Goal: Task Accomplishment & Management: Complete application form

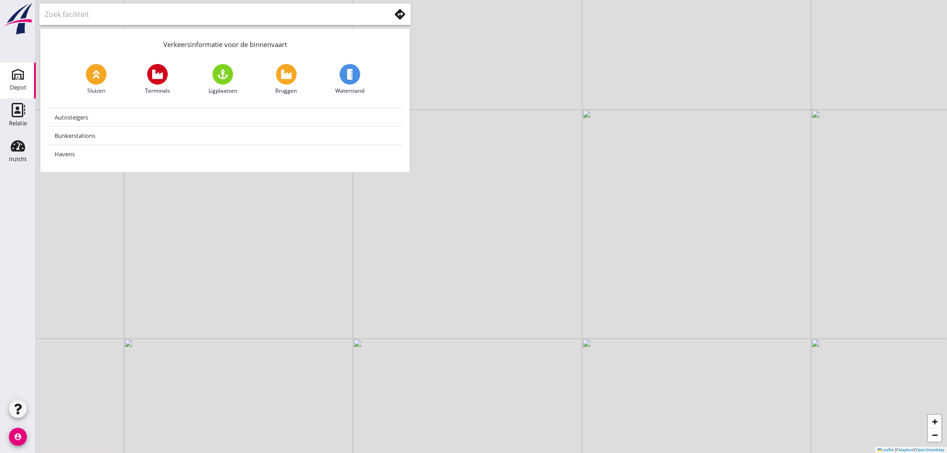
click at [15, 78] on use at bounding box center [18, 74] width 14 height 14
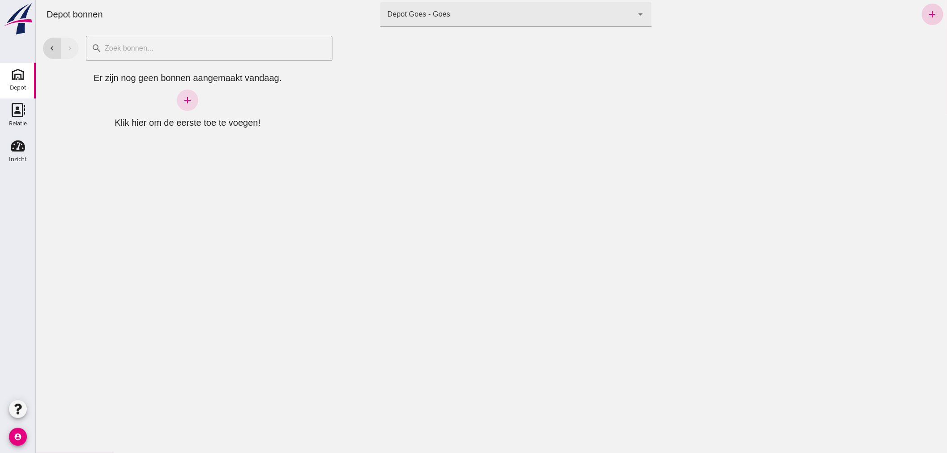
click at [927, 12] on icon "add" at bounding box center [932, 14] width 11 height 11
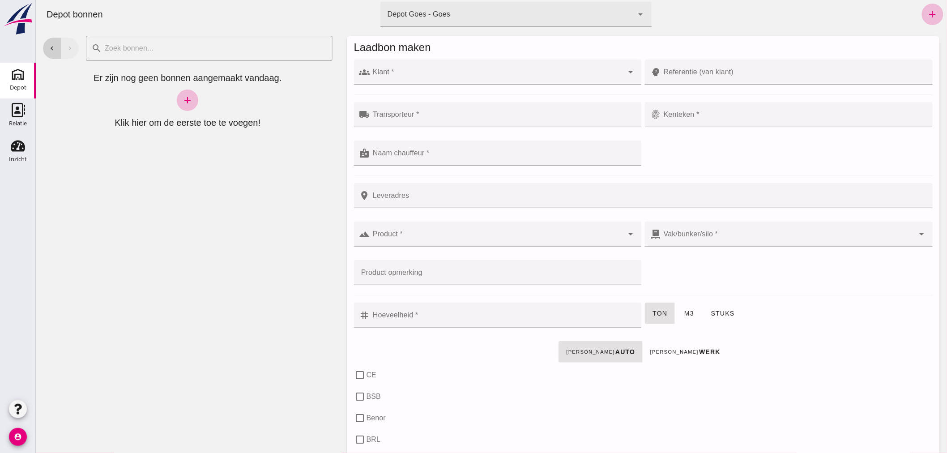
click at [50, 46] on icon "chevron_left" at bounding box center [51, 48] width 8 height 8
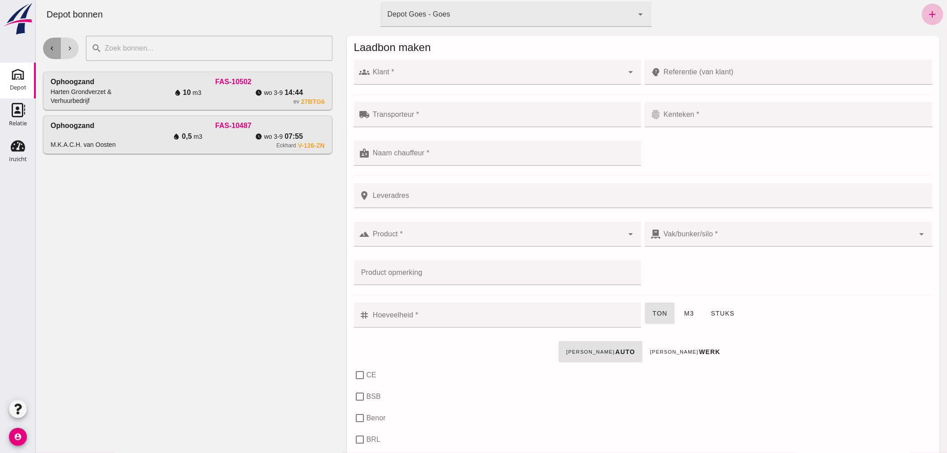
click at [56, 45] on button "chevron_left" at bounding box center [52, 48] width 18 height 21
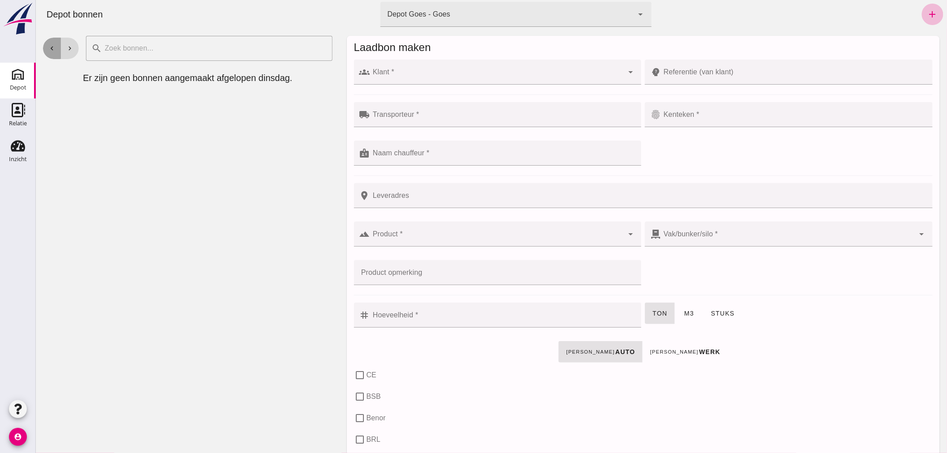
click at [55, 45] on icon "chevron_left" at bounding box center [51, 48] width 8 height 8
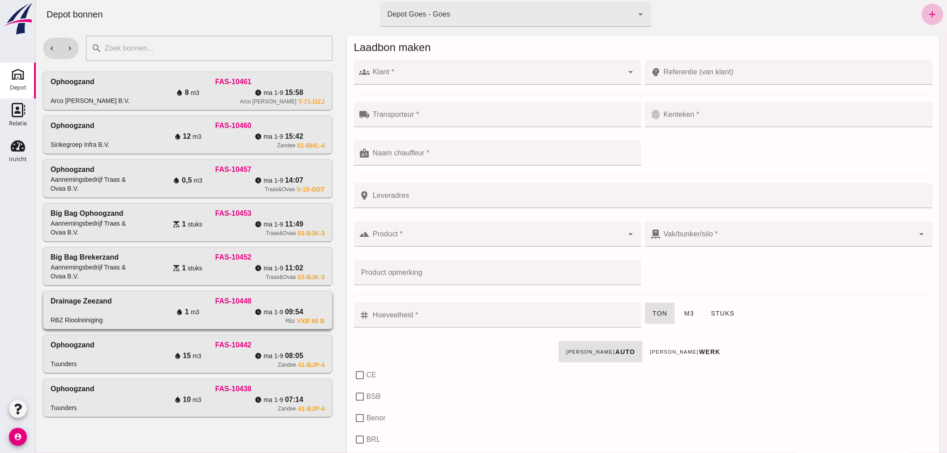
click at [112, 311] on div "Drainage Zeezand RBZ Rioolreiniging" at bounding box center [95, 310] width 91 height 29
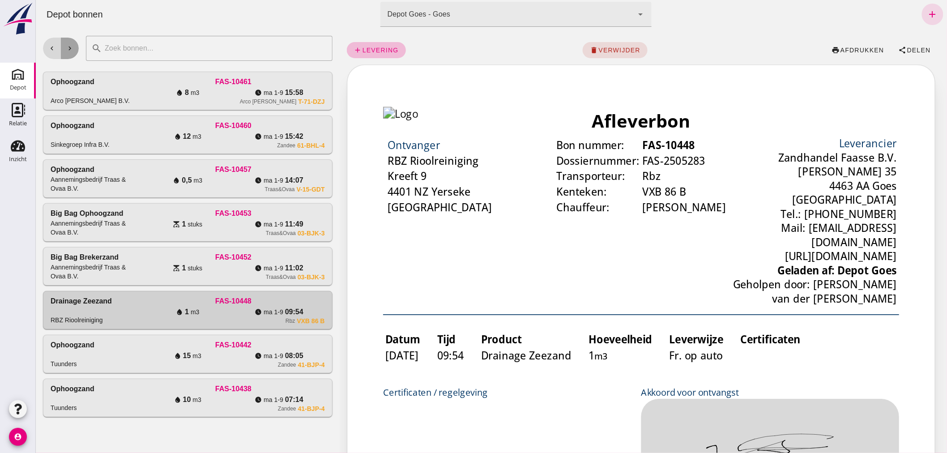
click at [72, 47] on icon "chevron_right" at bounding box center [69, 48] width 8 height 8
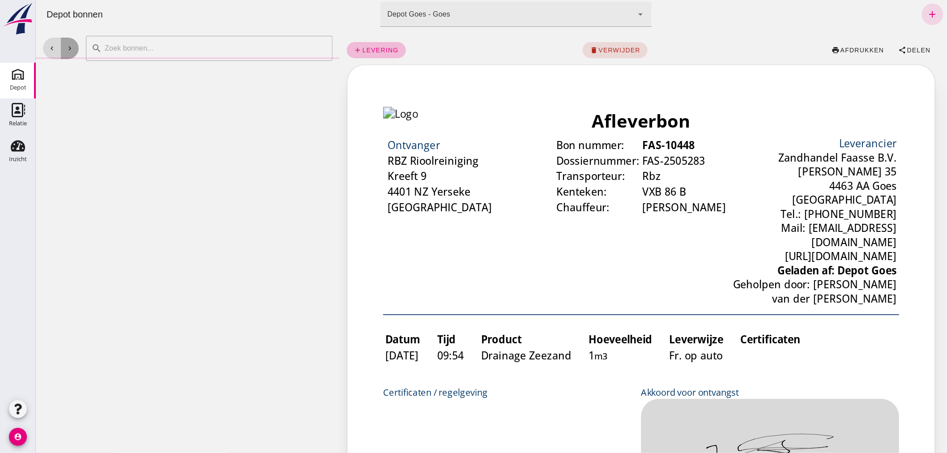
click at [72, 47] on icon "chevron_right" at bounding box center [69, 48] width 8 height 8
click at [71, 47] on icon "chevron_right" at bounding box center [69, 48] width 8 height 8
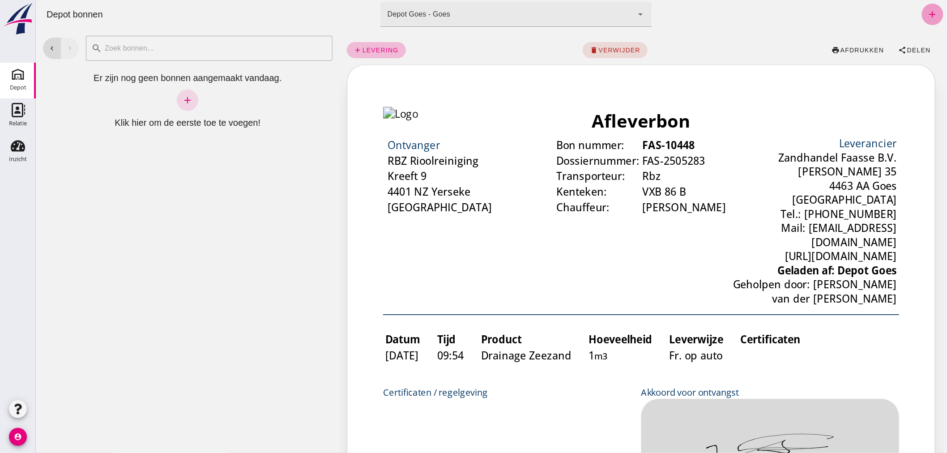
click at [927, 10] on icon "add" at bounding box center [932, 14] width 11 height 11
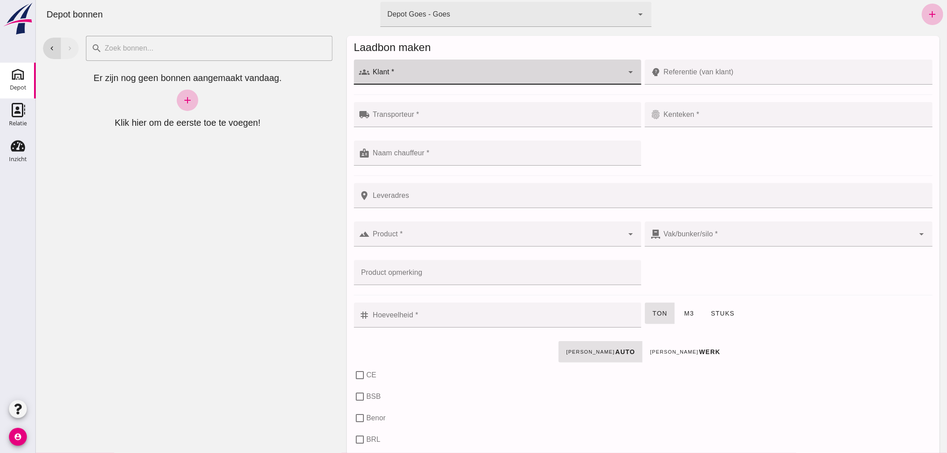
click at [507, 68] on div at bounding box center [497, 72] width 254 height 25
click at [452, 96] on div "RBZ Rioolreiniging" at bounding box center [501, 99] width 256 height 11
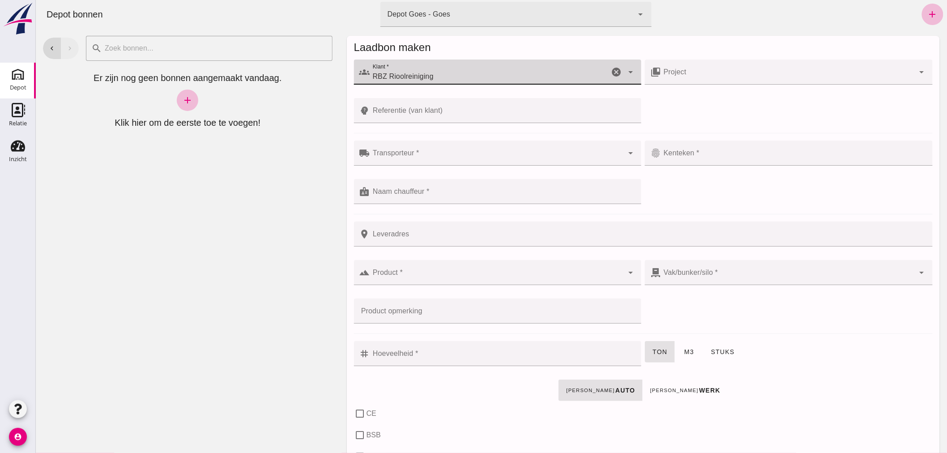
type input "RBZ Rioolreiniging"
click at [463, 150] on div at bounding box center [497, 152] width 254 height 25
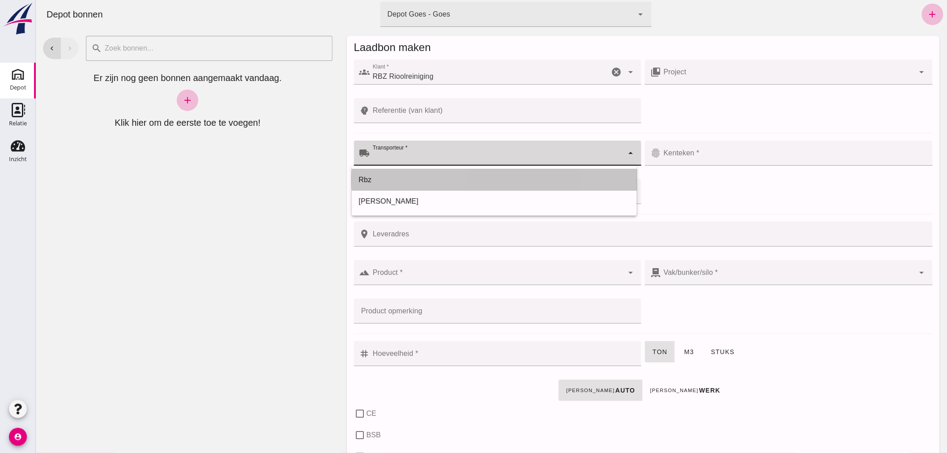
drag, startPoint x: 435, startPoint y: 177, endPoint x: 465, endPoint y: 183, distance: 31.0
click at [436, 177] on div "Rbz" at bounding box center [493, 179] width 271 height 11
type input "Rbz"
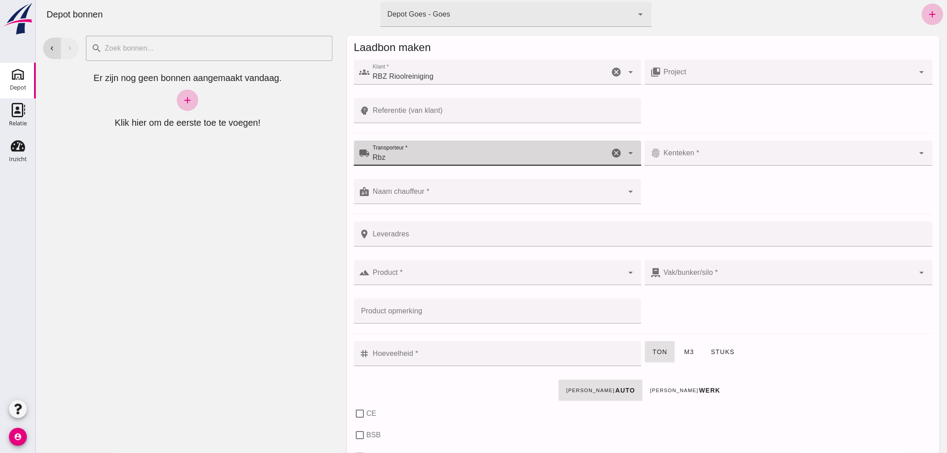
click at [720, 156] on input "Kenteken *" at bounding box center [787, 157] width 254 height 11
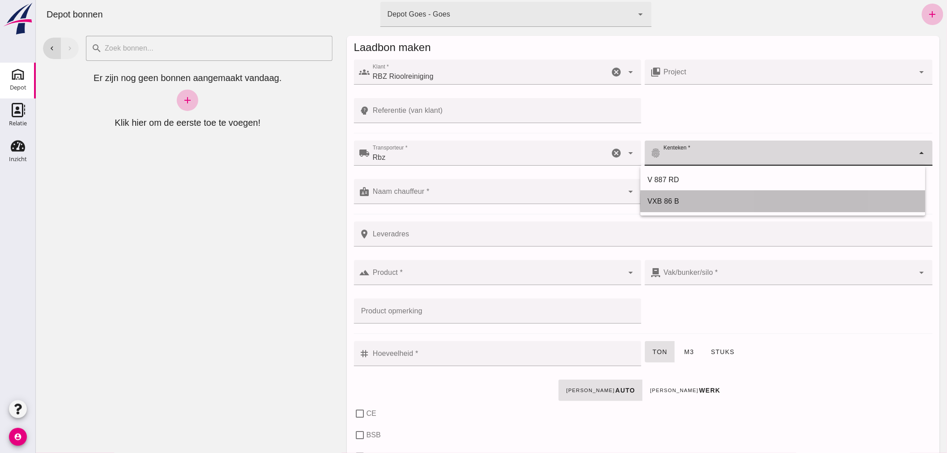
click at [679, 200] on div "VXB 86 B" at bounding box center [782, 201] width 271 height 11
type input "VXB 86 B"
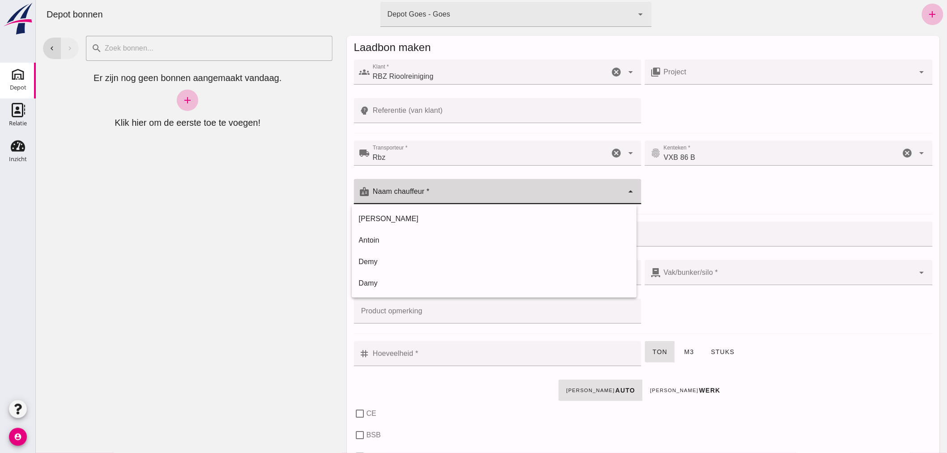
click at [493, 186] on div at bounding box center [497, 191] width 254 height 25
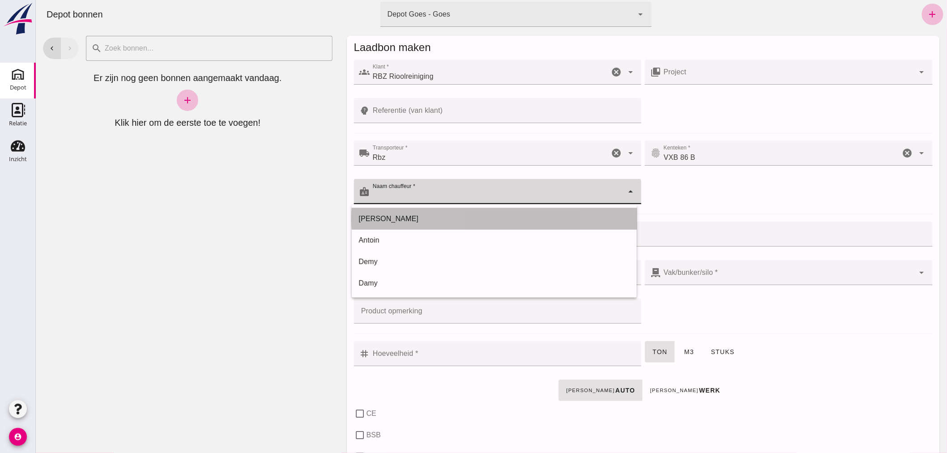
click at [402, 213] on div "[PERSON_NAME]" at bounding box center [493, 218] width 271 height 11
type input "[PERSON_NAME]"
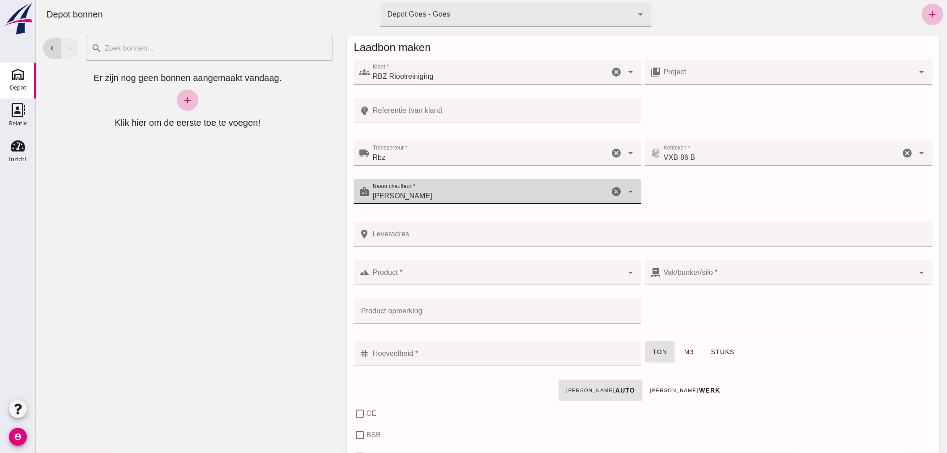
click at [435, 278] on input "Product *" at bounding box center [497, 277] width 254 height 11
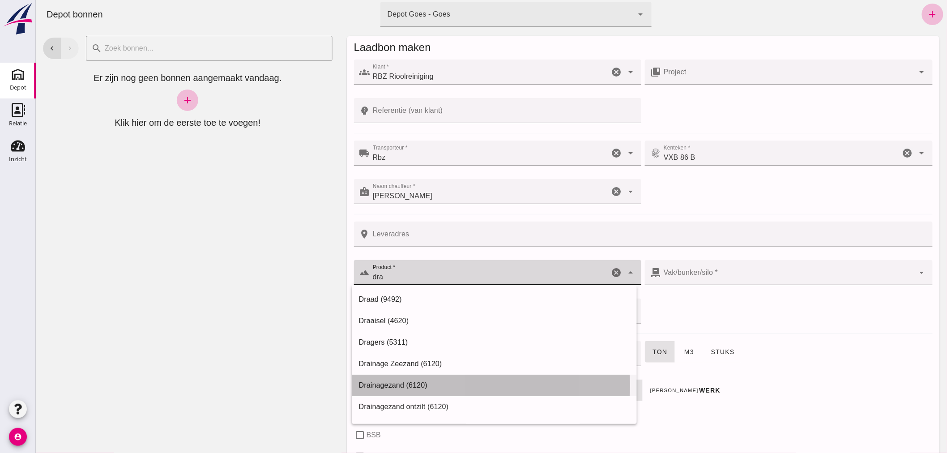
click at [404, 380] on div "Drainagezand (6120)" at bounding box center [493, 385] width 271 height 11
type input "Drainagezand (6120)"
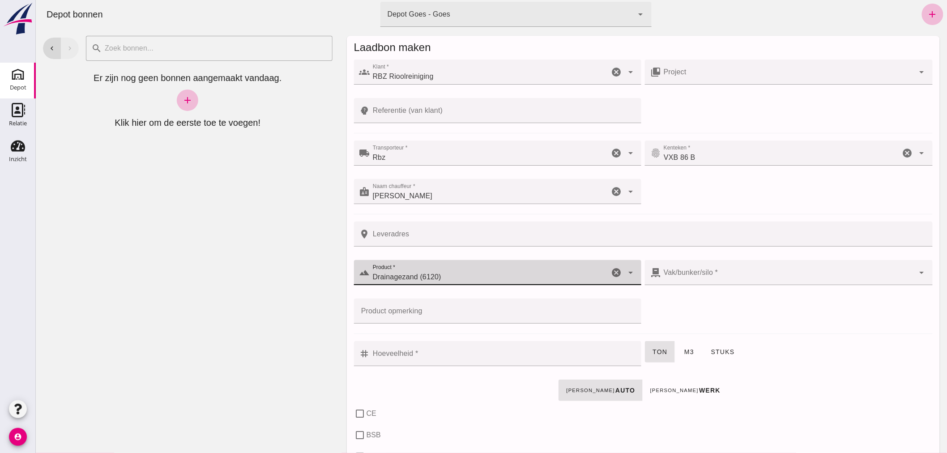
checkbox input "true"
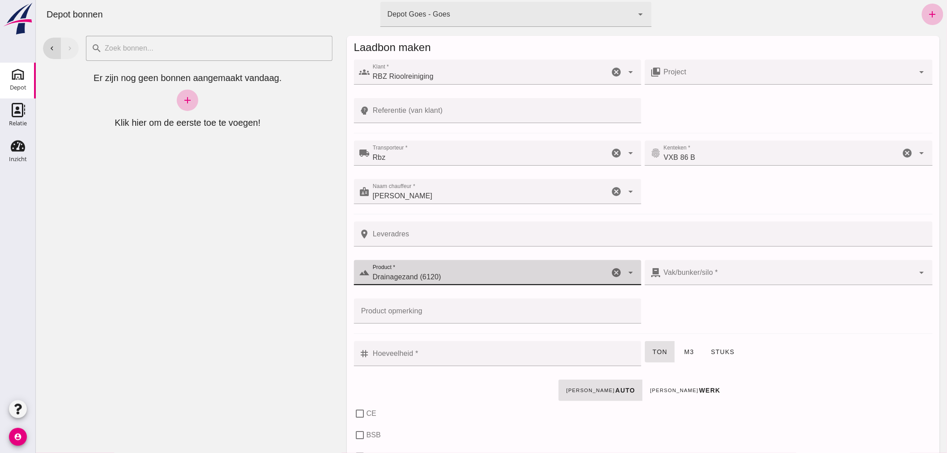
checkbox input "true"
type input "40"
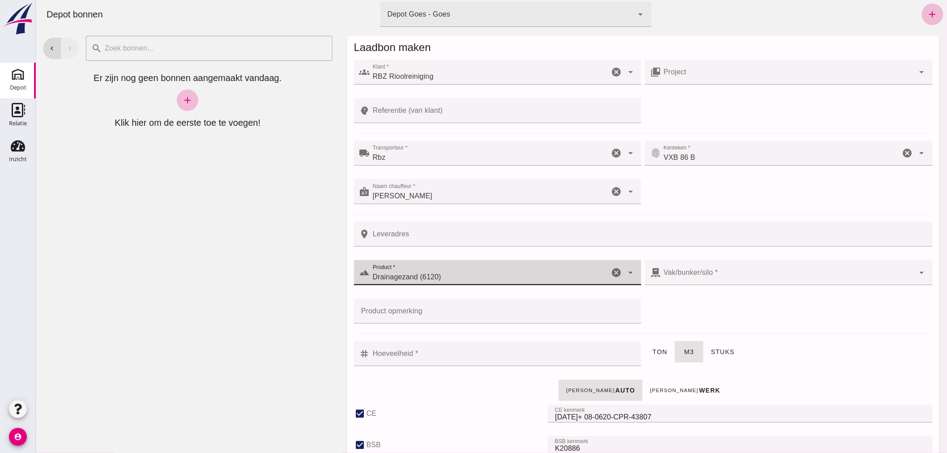
click at [610, 268] on icon "cancel" at bounding box center [615, 272] width 11 height 11
checkbox input "false"
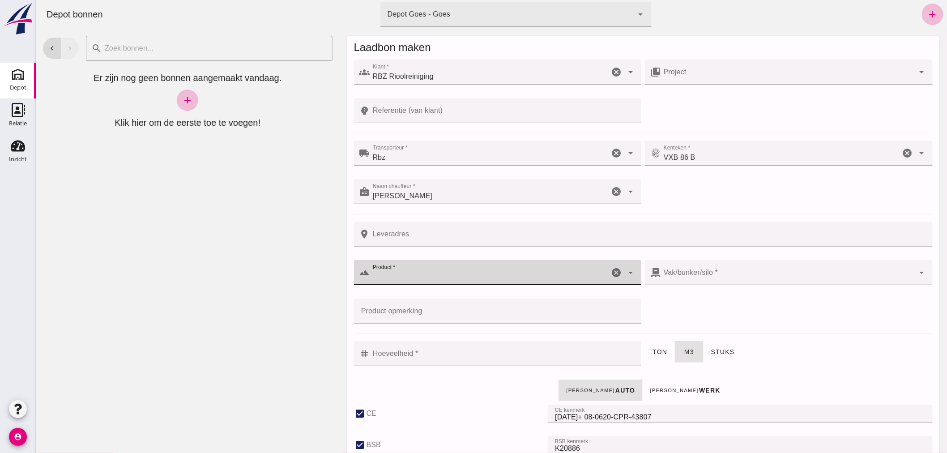
checkbox input "false"
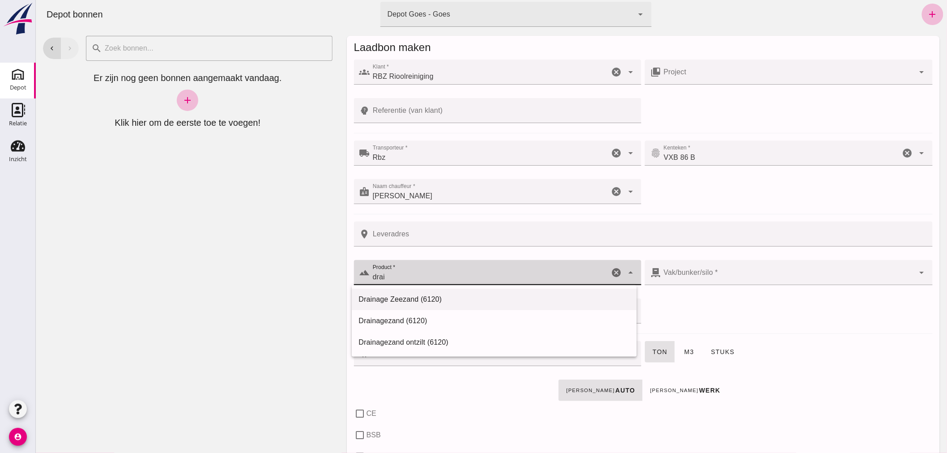
click at [430, 300] on div "Drainage Zeezand (6120)" at bounding box center [493, 299] width 271 height 11
type input "Drainage Zeezand (6120)"
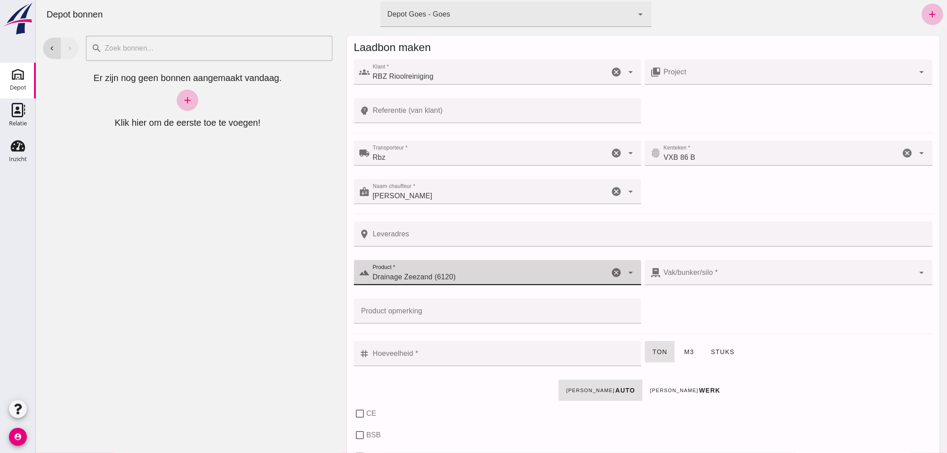
type input "302"
type input "Drainage Zeezand (6120)"
click at [686, 352] on span "m3" at bounding box center [688, 351] width 10 height 7
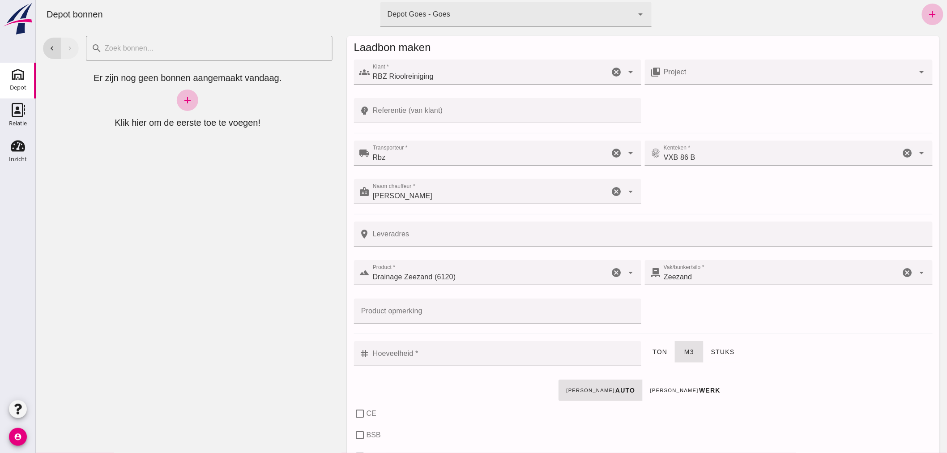
click at [523, 352] on input "Hoeveelheid *" at bounding box center [503, 353] width 266 height 25
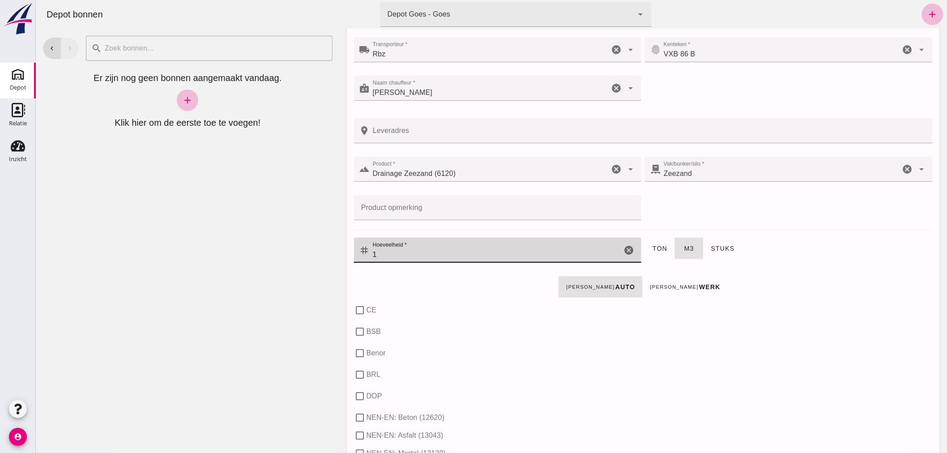
scroll to position [99, 0]
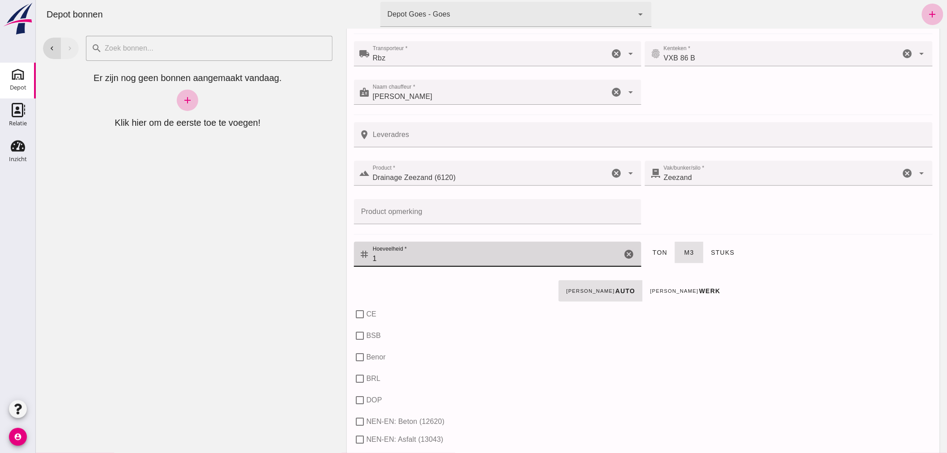
click at [613, 172] on icon "cancel" at bounding box center [615, 173] width 11 height 11
type input "1"
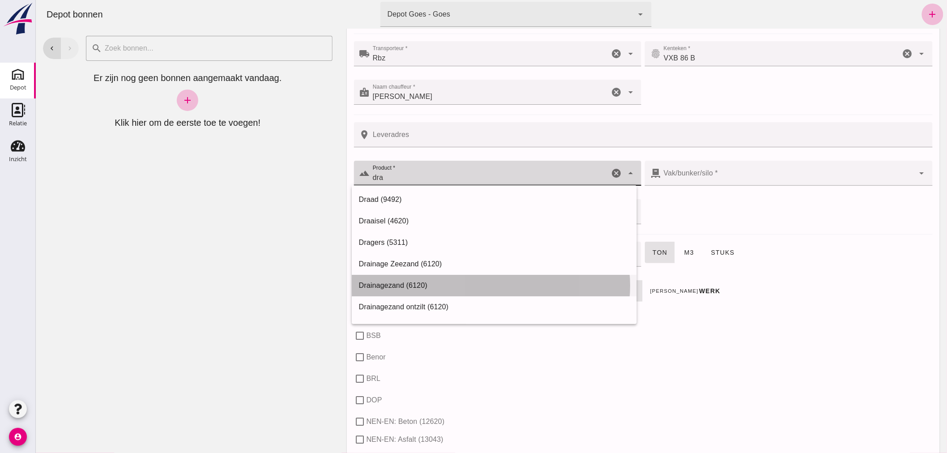
click at [400, 284] on div "Drainagezand (6120)" at bounding box center [493, 285] width 271 height 11
type input "Drainagezand (6120)"
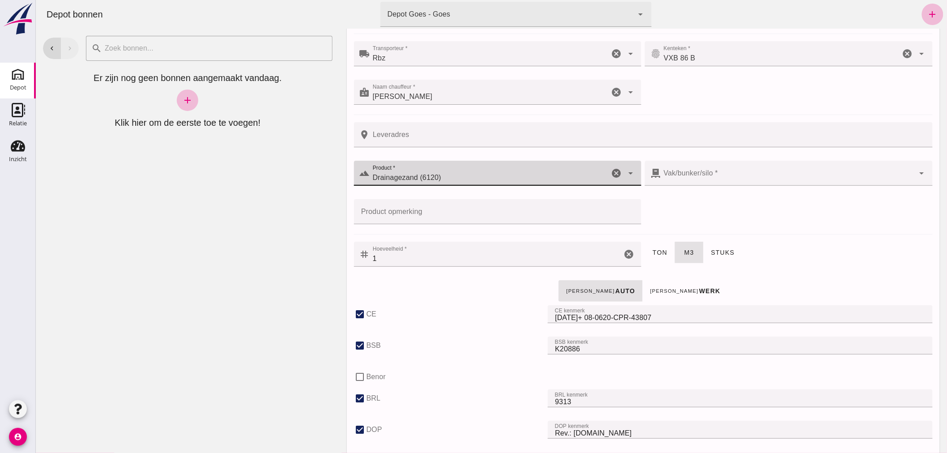
checkbox input "true"
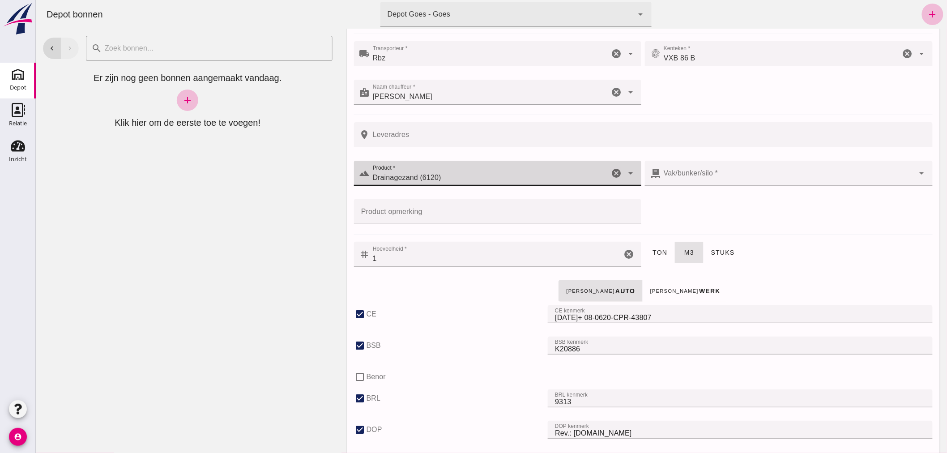
checkbox input "true"
type input "40"
type input "Drainagezand (6120)"
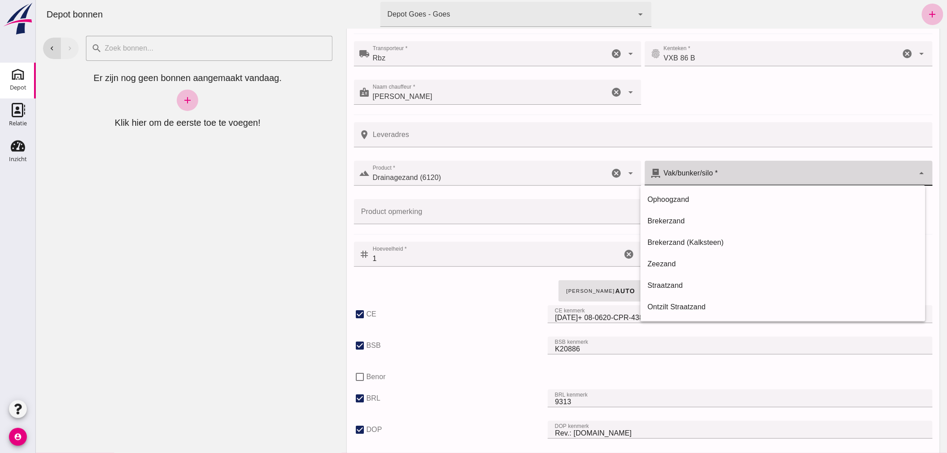
click at [700, 171] on div at bounding box center [787, 173] width 254 height 25
click at [671, 261] on div "Zeezand" at bounding box center [782, 264] width 271 height 11
type input "302"
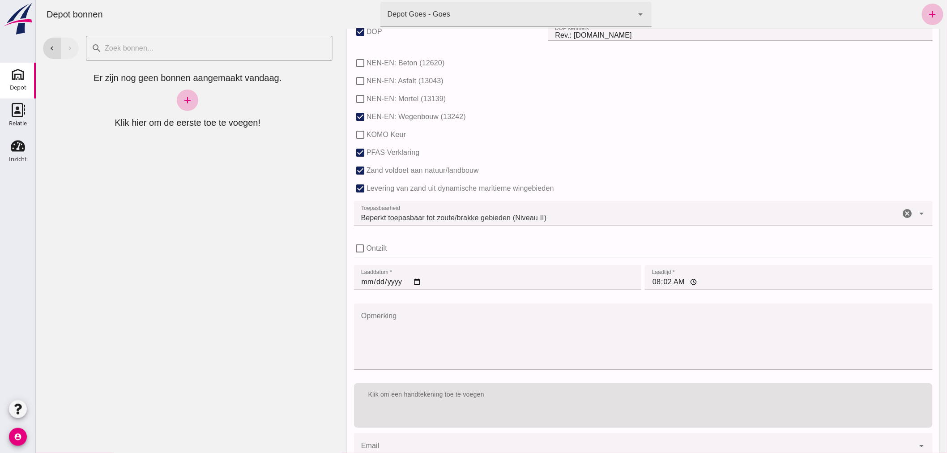
scroll to position [549, 0]
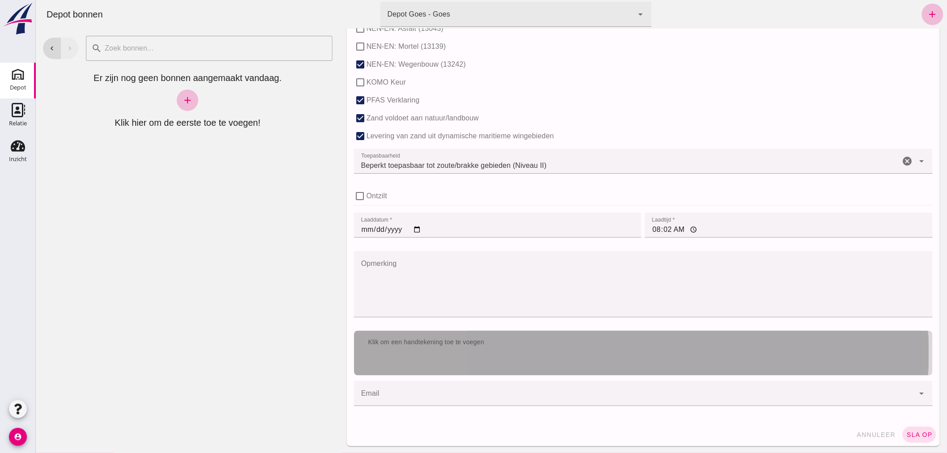
click at [591, 336] on div "Klik om een handtekening toe te voegen" at bounding box center [642, 342] width 579 height 23
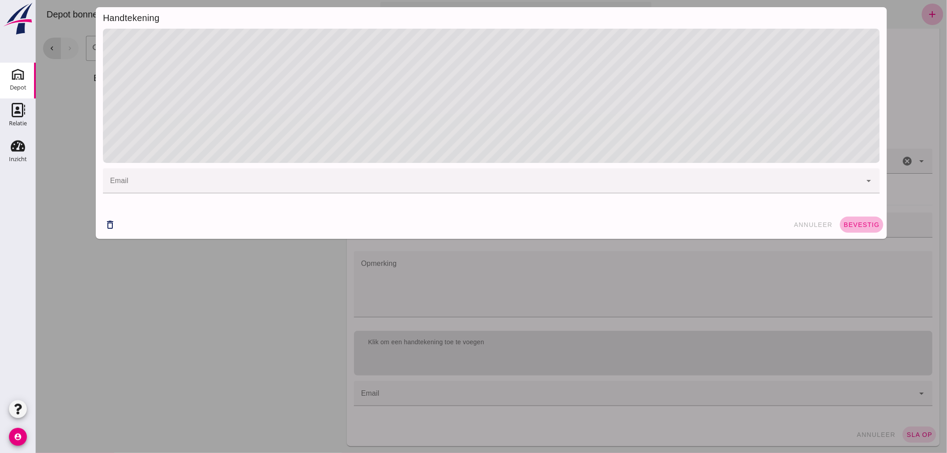
click at [847, 220] on button "bevestig" at bounding box center [860, 225] width 43 height 16
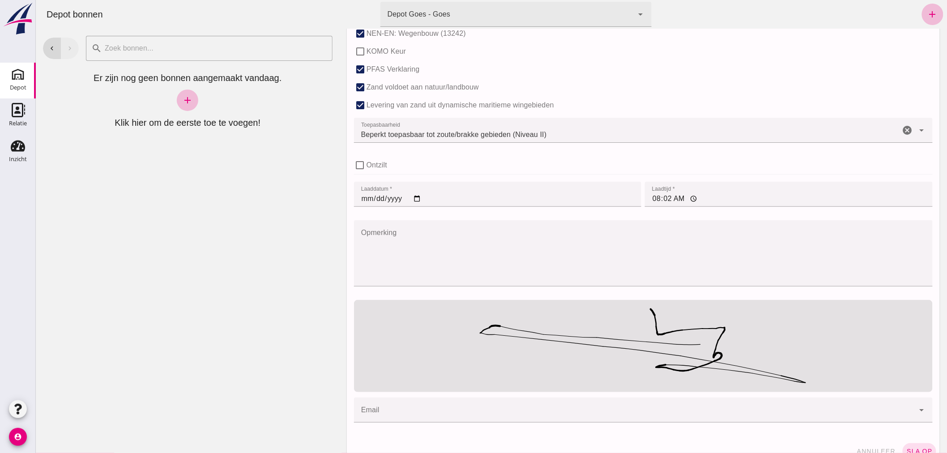
scroll to position [597, 0]
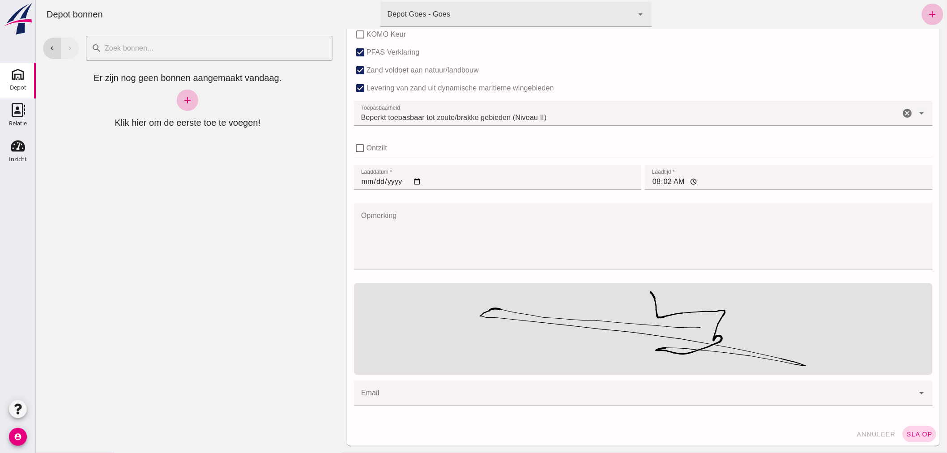
click at [919, 430] on button "sla op" at bounding box center [919, 434] width 34 height 16
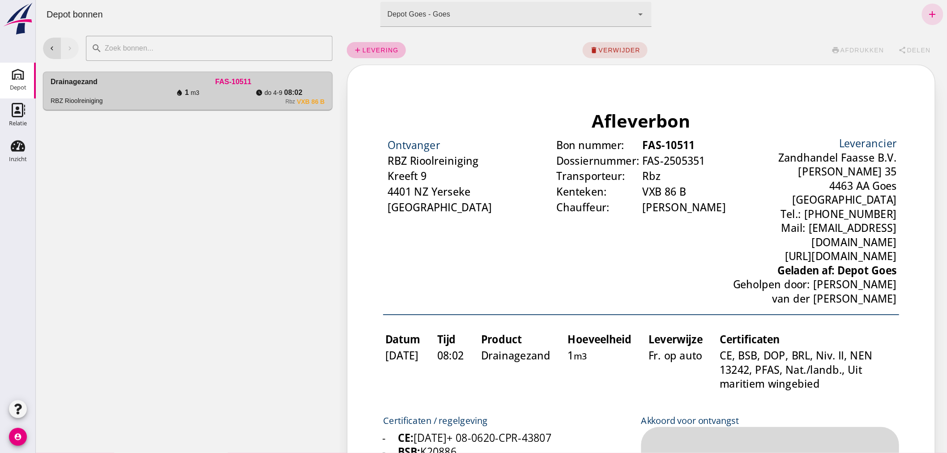
scroll to position [0, 0]
click at [910, 51] on span "Delen" at bounding box center [918, 50] width 24 height 7
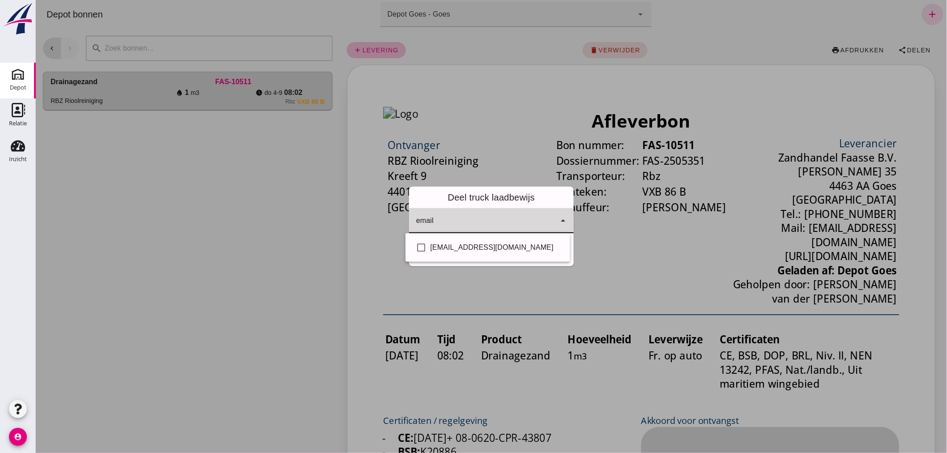
click at [518, 223] on input "email" at bounding box center [484, 225] width 137 height 11
click at [492, 245] on div "[EMAIL_ADDRESS][DOMAIN_NAME]" at bounding box center [496, 247] width 132 height 11
checkbox input "true"
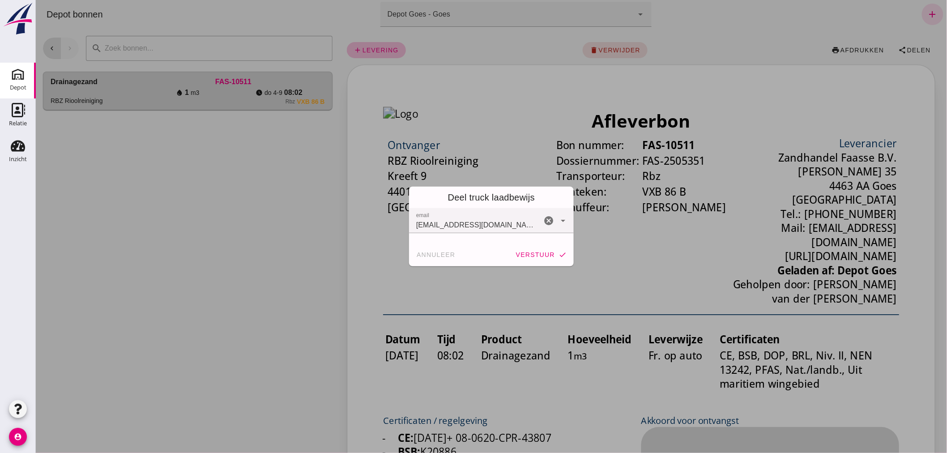
click at [502, 277] on div at bounding box center [490, 226] width 911 height 453
click at [535, 250] on button "verstuur check" at bounding box center [540, 255] width 58 height 16
